Goal: Task Accomplishment & Management: Manage account settings

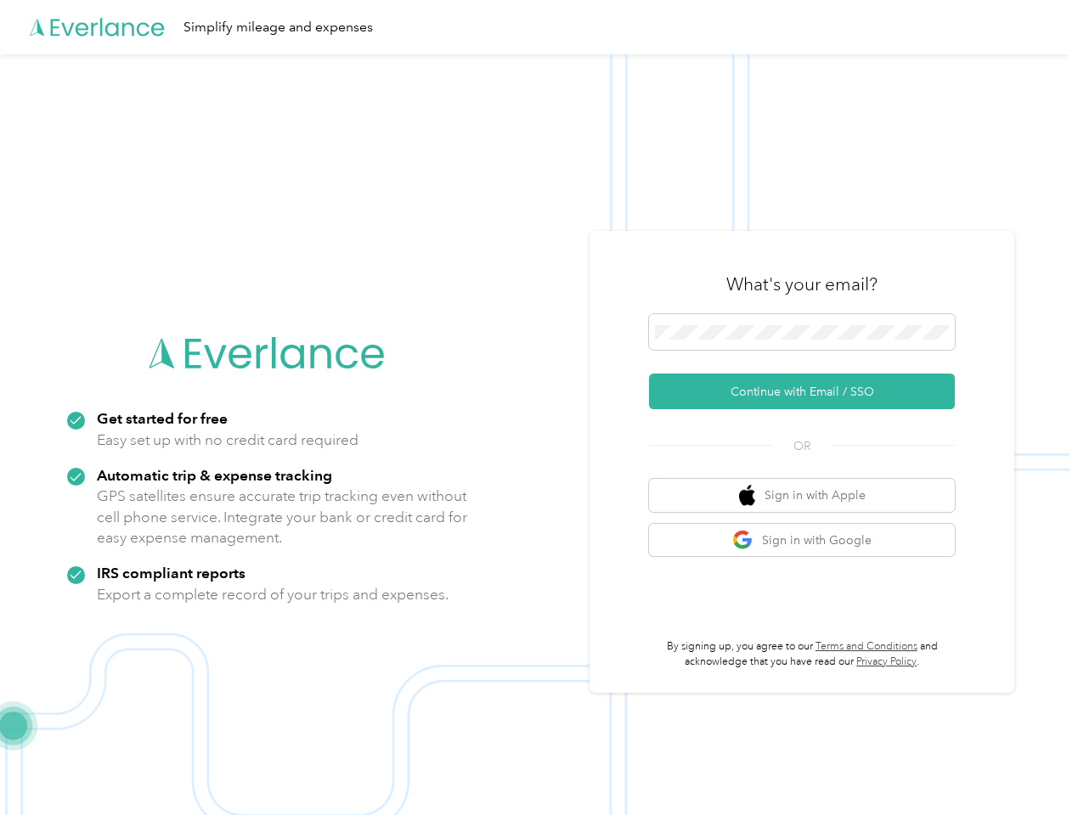
click at [538, 408] on img at bounding box center [534, 461] width 1069 height 815
click at [538, 27] on div "Simplify mileage and expenses" at bounding box center [534, 27] width 1069 height 54
click at [808, 391] on button "Continue with Email / SSO" at bounding box center [802, 392] width 306 height 36
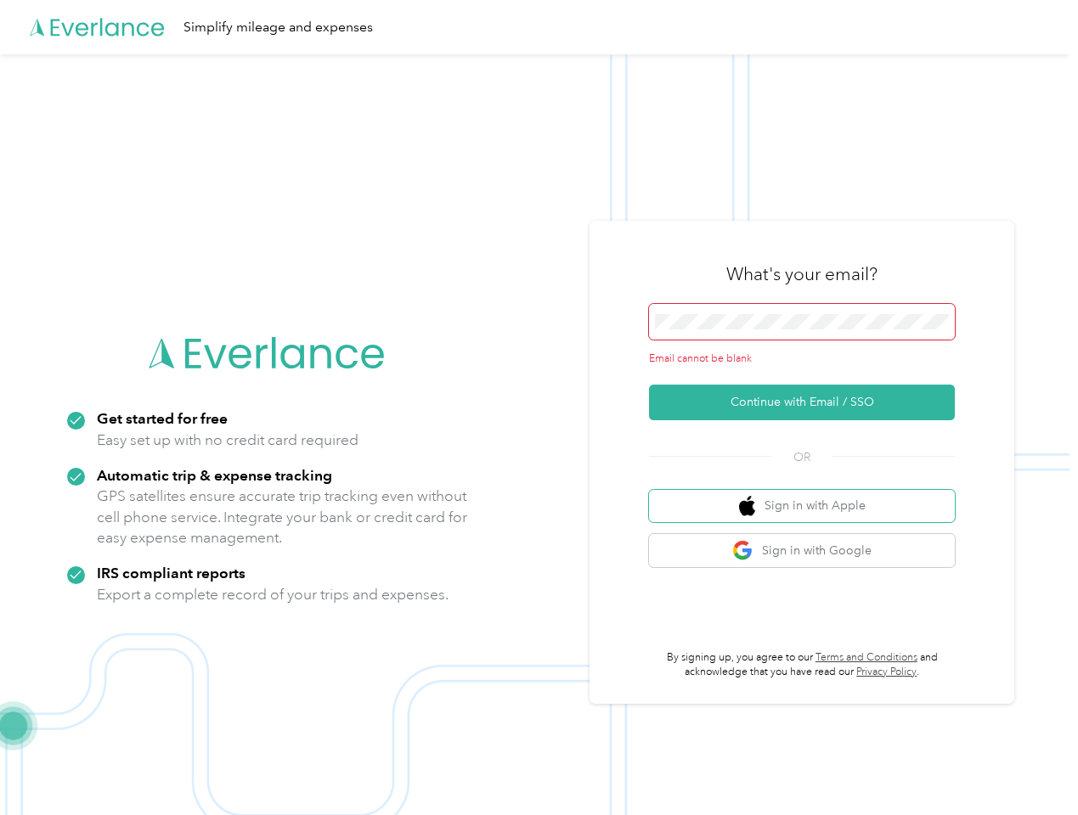
click at [808, 495] on button "Sign in with Apple" at bounding box center [802, 506] width 306 height 33
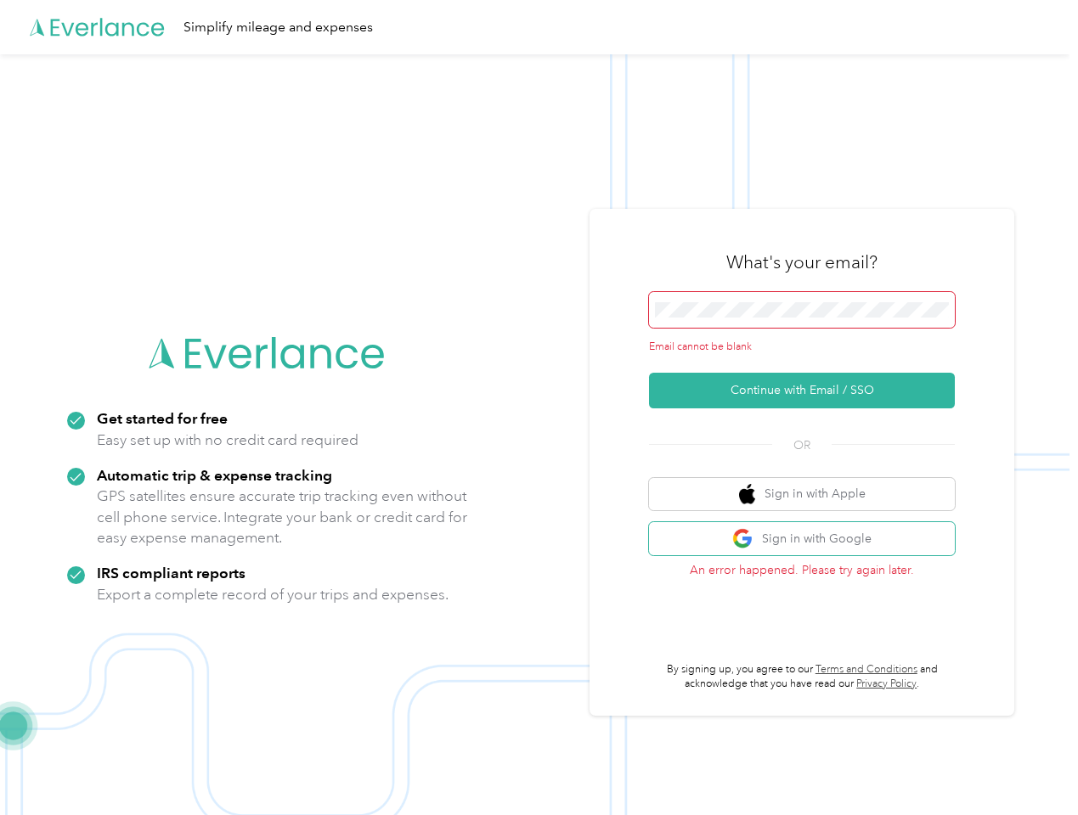
click at [808, 540] on button "Sign in with Google" at bounding box center [802, 538] width 306 height 33
